Goal: Find specific page/section: Find specific page/section

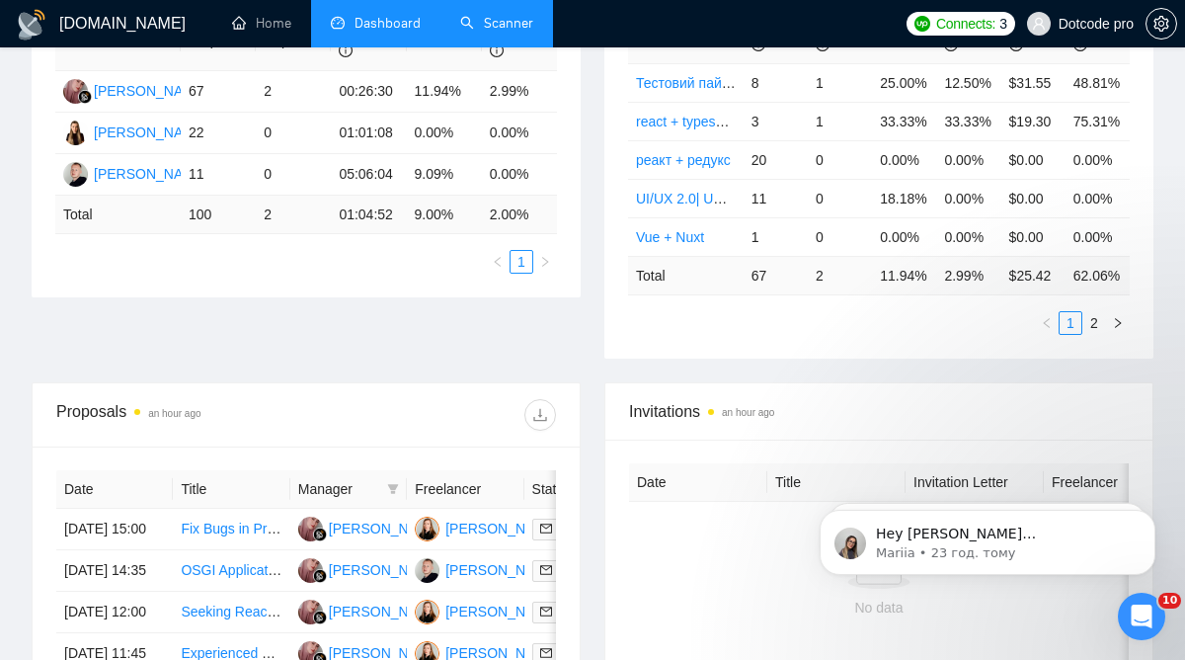
click at [463, 32] on link "Scanner" at bounding box center [496, 23] width 73 height 17
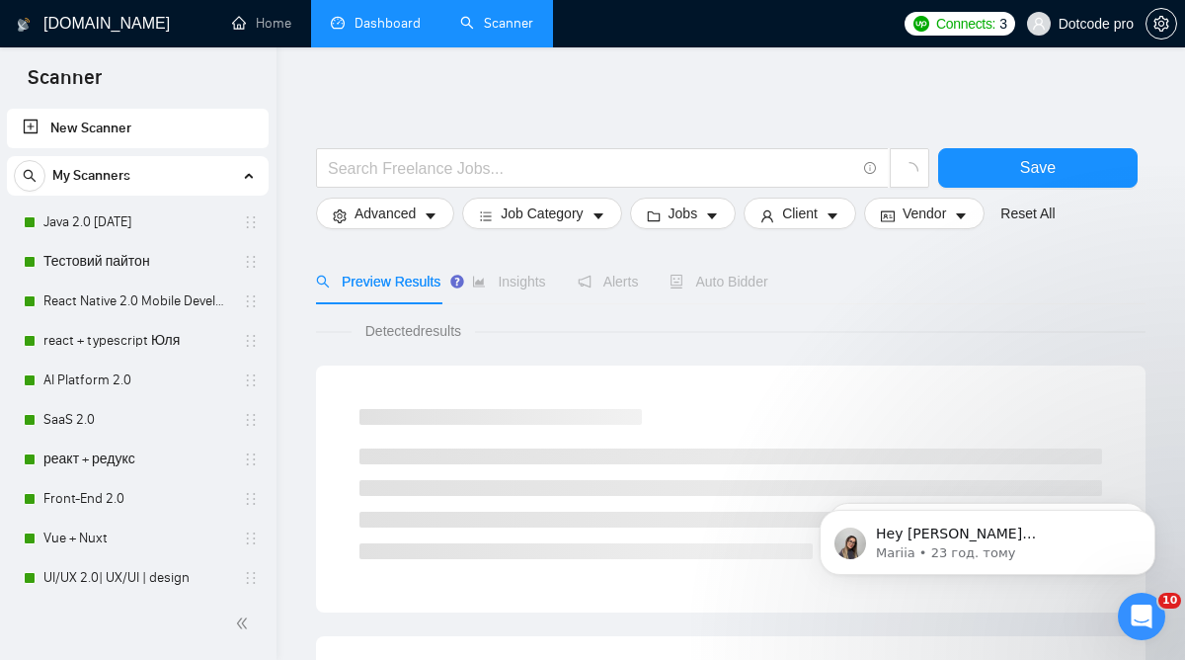
click at [385, 26] on link "Dashboard" at bounding box center [376, 23] width 90 height 17
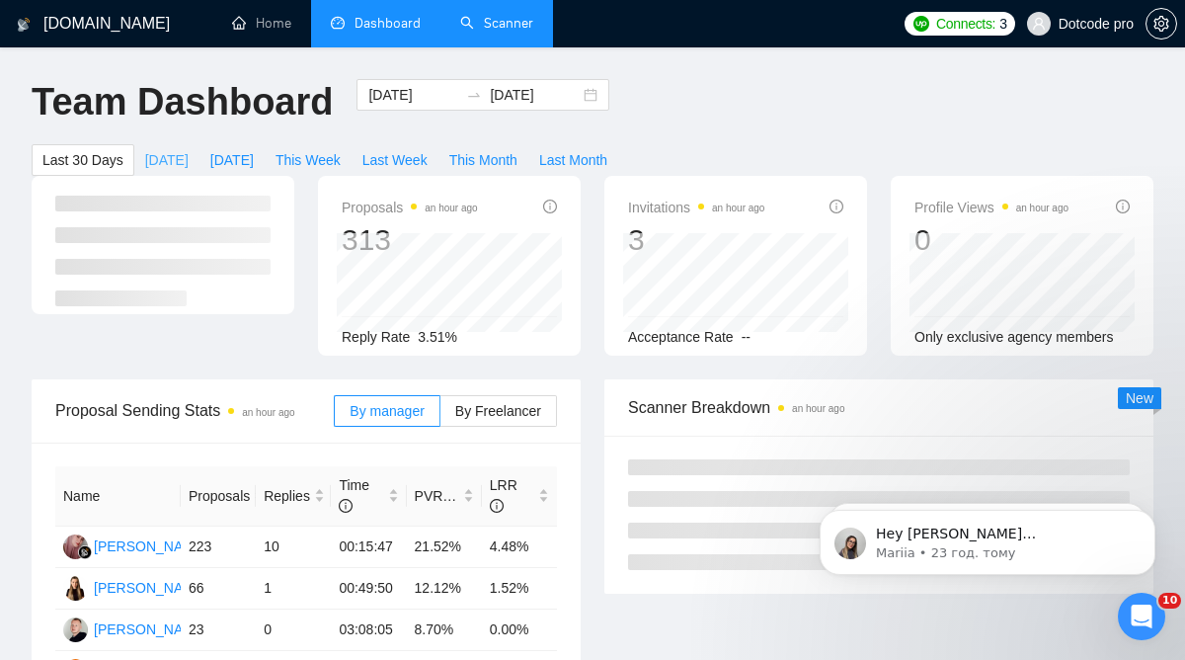
click at [172, 156] on span "[DATE]" at bounding box center [166, 160] width 43 height 22
type input "[DATE]"
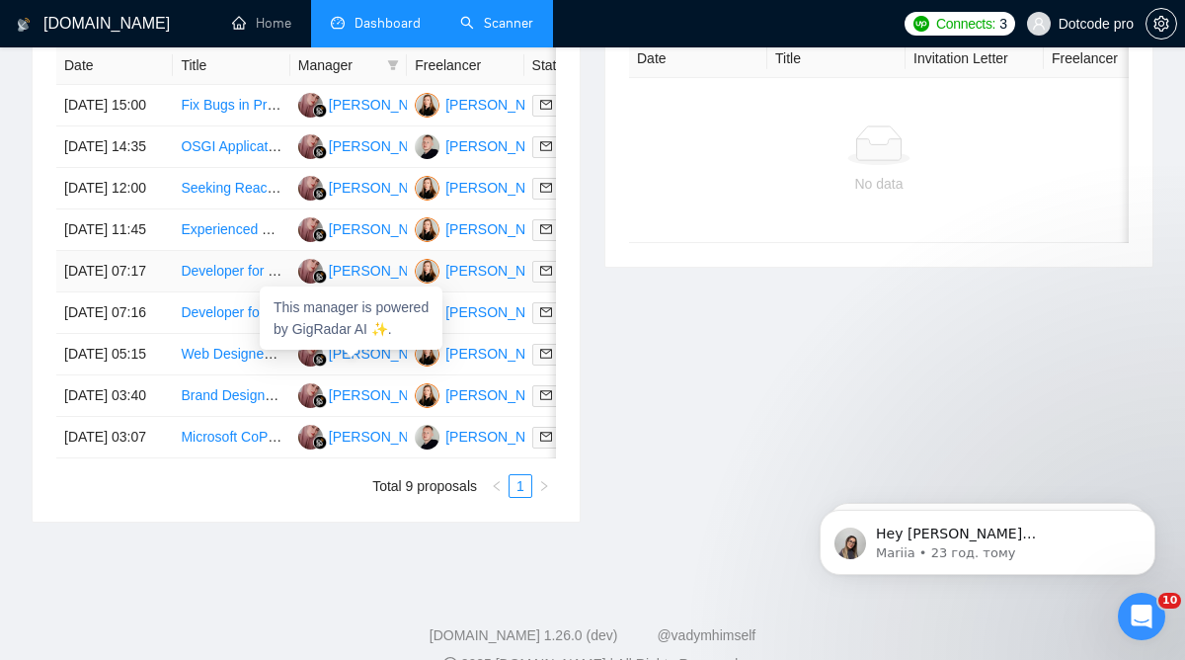
scroll to position [875, 0]
